Goal: Task Accomplishment & Management: Complete application form

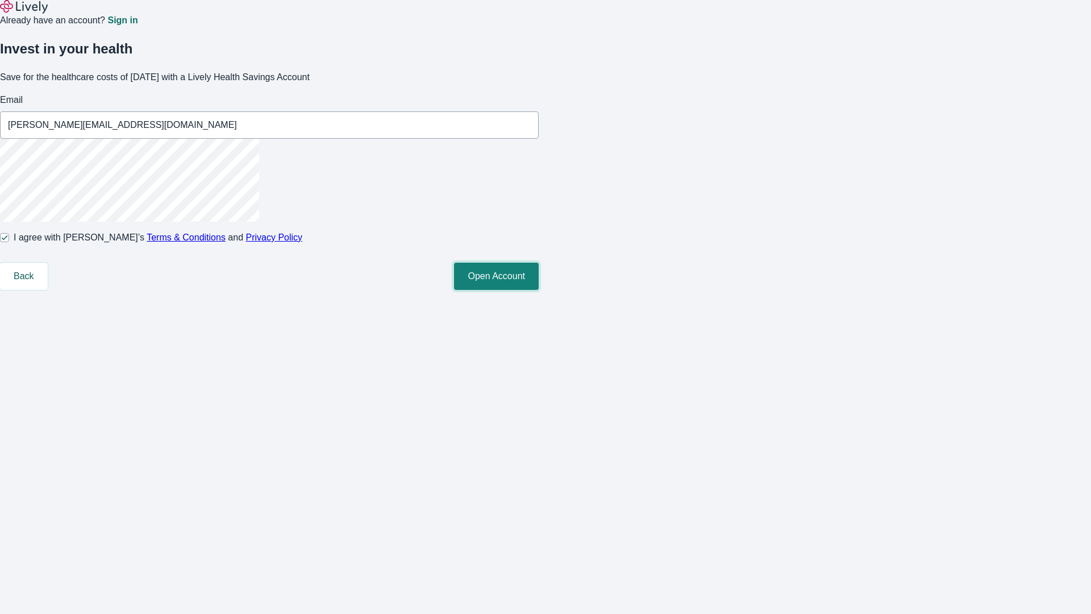
click at [539, 290] on button "Open Account" at bounding box center [496, 276] width 85 height 27
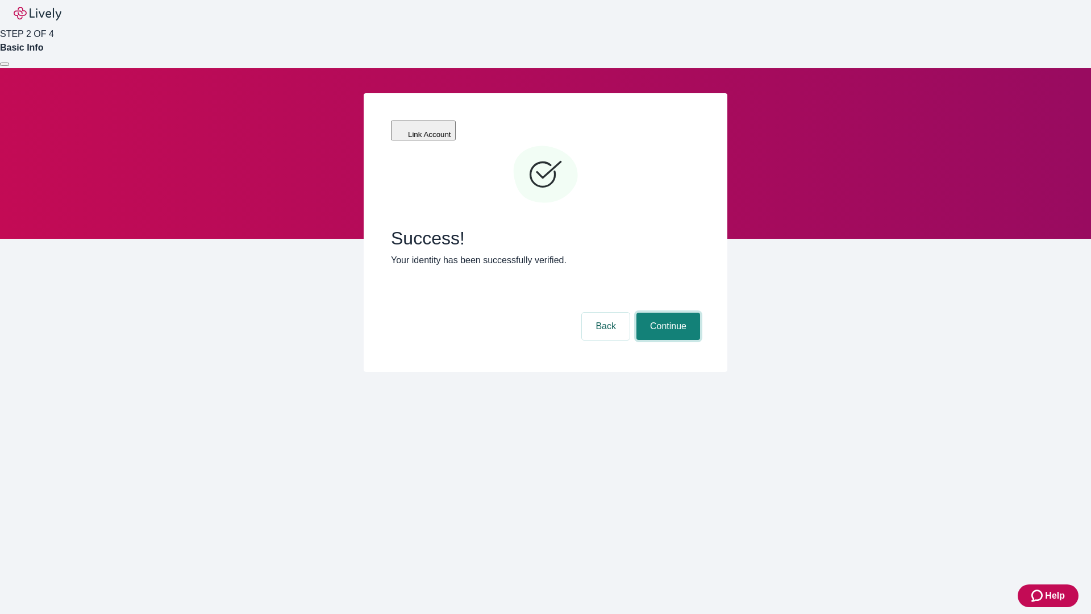
click at [667, 313] on button "Continue" at bounding box center [669, 326] width 64 height 27
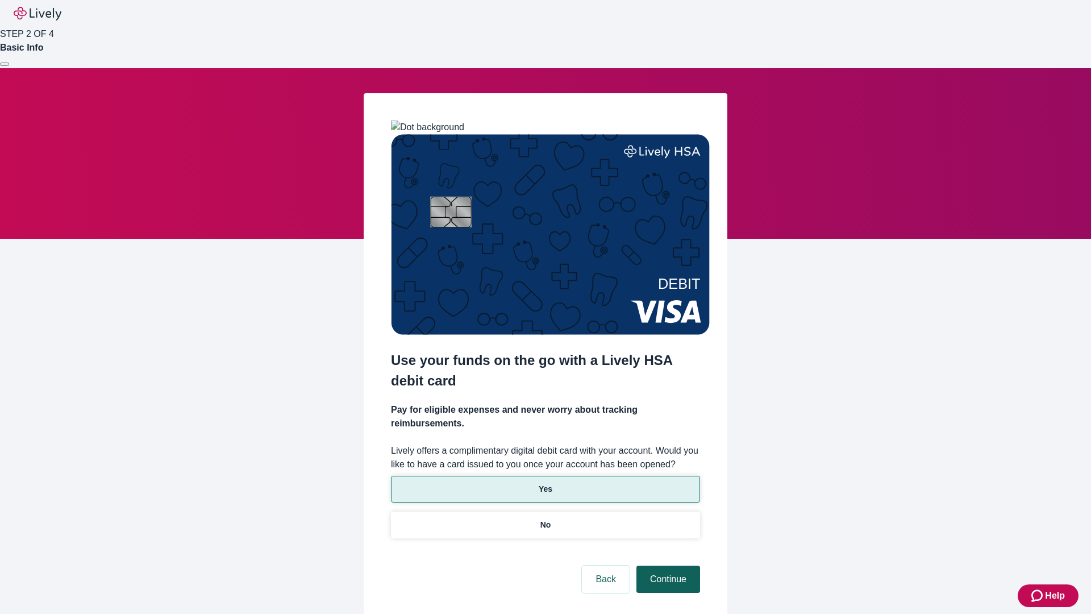
click at [545, 519] on p "No" at bounding box center [546, 525] width 11 height 12
click at [667, 566] on button "Continue" at bounding box center [669, 579] width 64 height 27
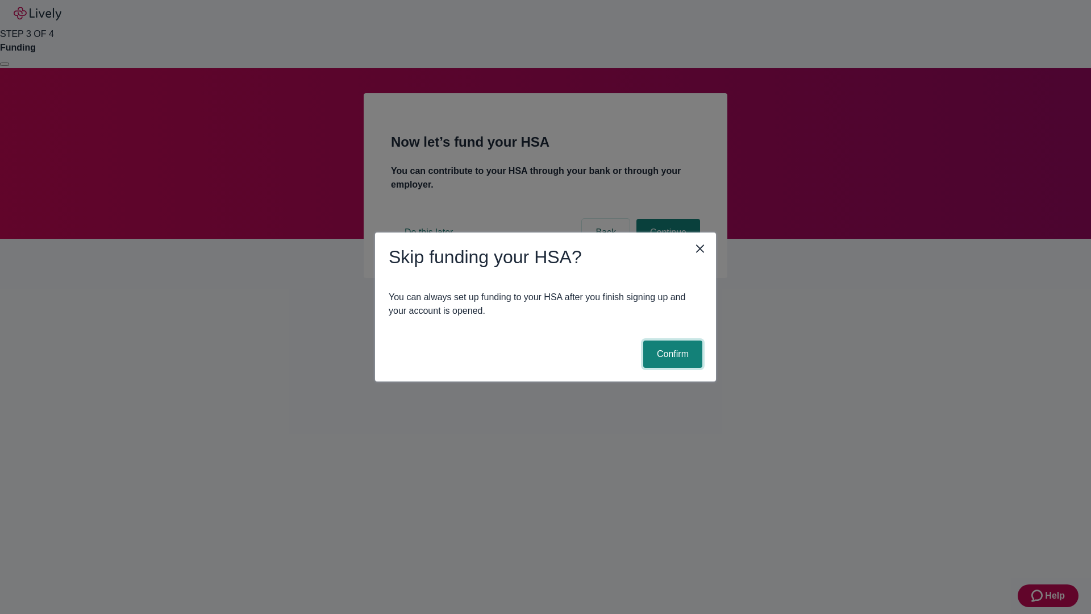
click at [671, 354] on button "Confirm" at bounding box center [672, 353] width 59 height 27
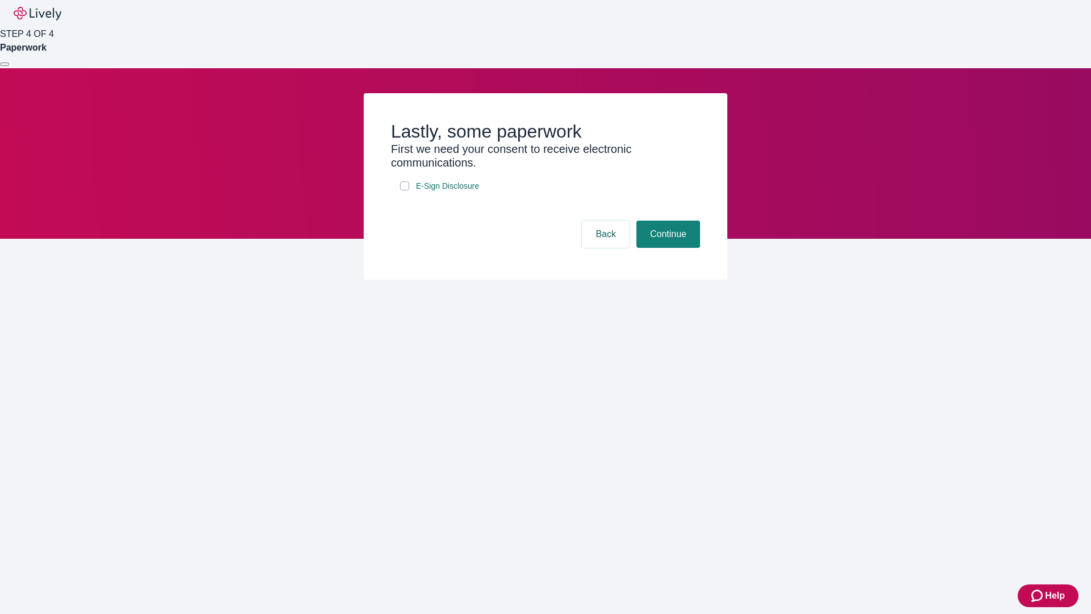
click at [405, 190] on input "E-Sign Disclosure" at bounding box center [404, 185] width 9 height 9
checkbox input "true"
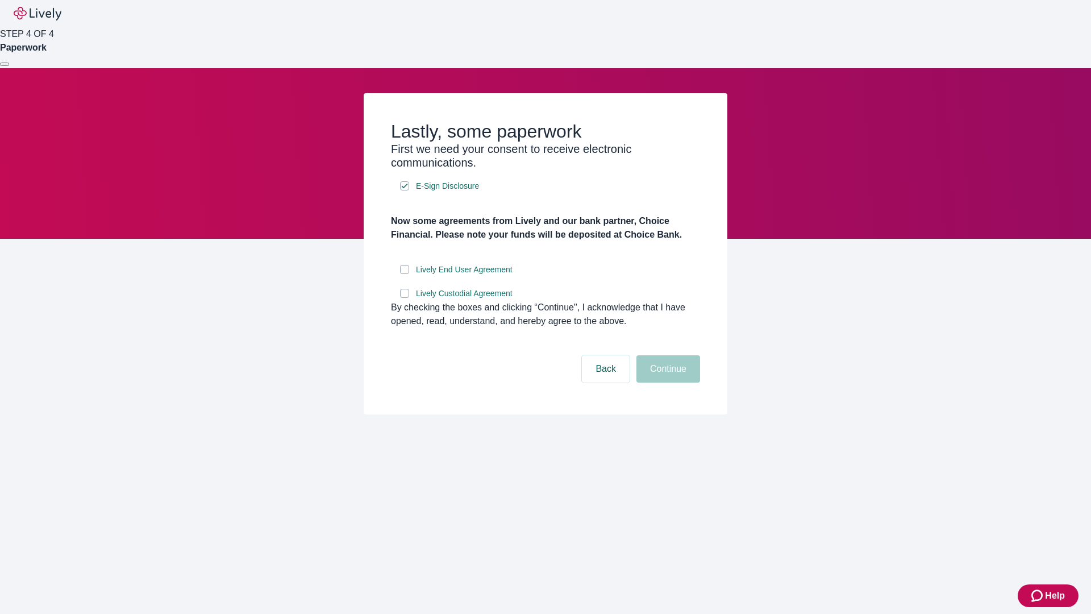
click at [405, 274] on input "Lively End User Agreement" at bounding box center [404, 269] width 9 height 9
checkbox input "true"
click at [405, 298] on input "Lively Custodial Agreement" at bounding box center [404, 293] width 9 height 9
checkbox input "true"
click at [667, 383] on button "Continue" at bounding box center [669, 368] width 64 height 27
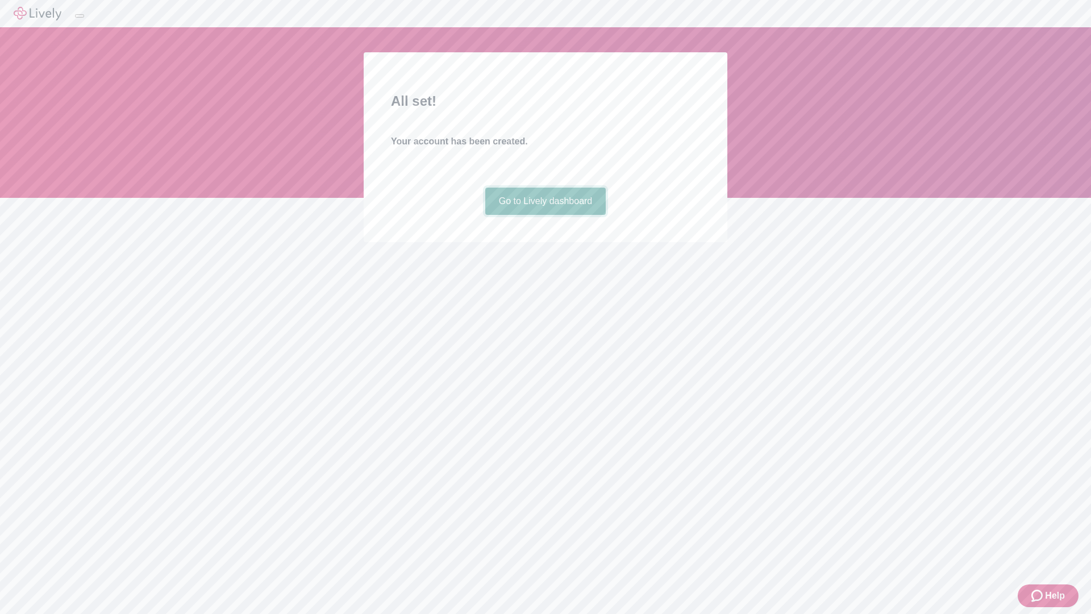
click at [545, 215] on link "Go to Lively dashboard" at bounding box center [545, 201] width 121 height 27
